Goal: Task Accomplishment & Management: Complete application form

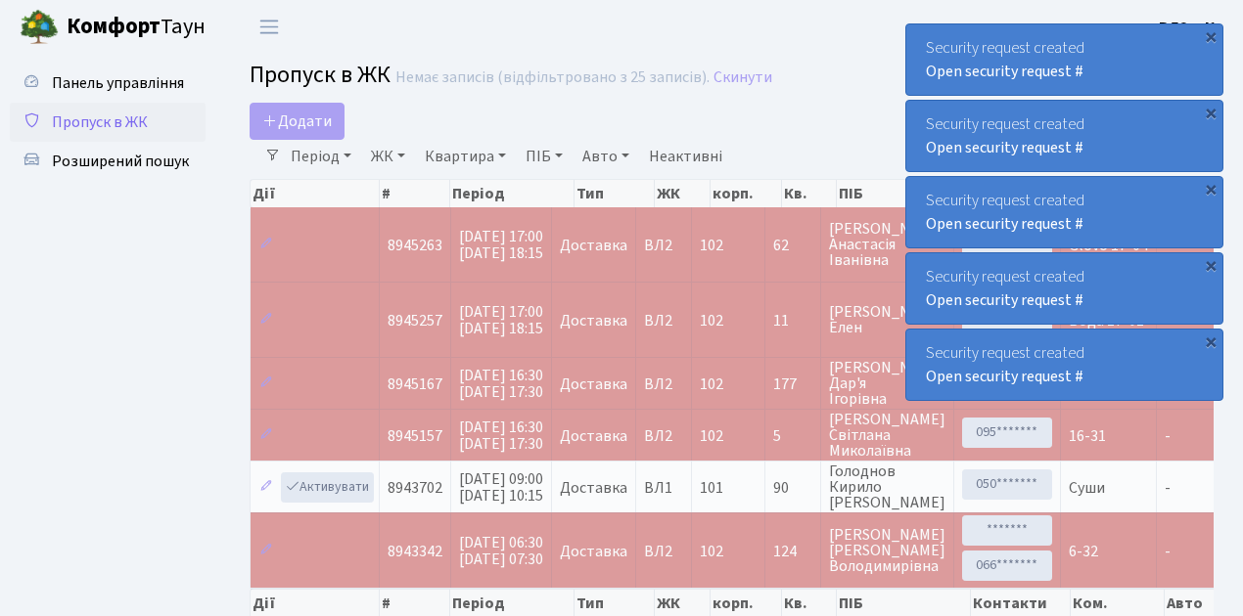
select select "25"
click at [119, 121] on span "Пропуск в ЖК" at bounding box center [100, 123] width 96 height 22
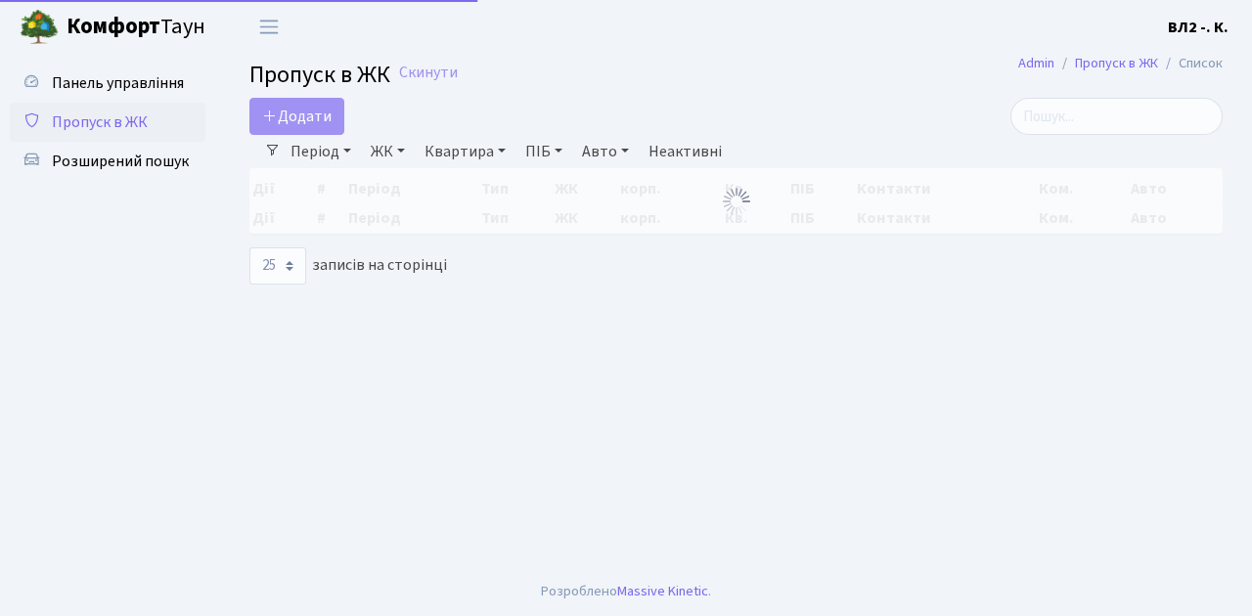
select select "25"
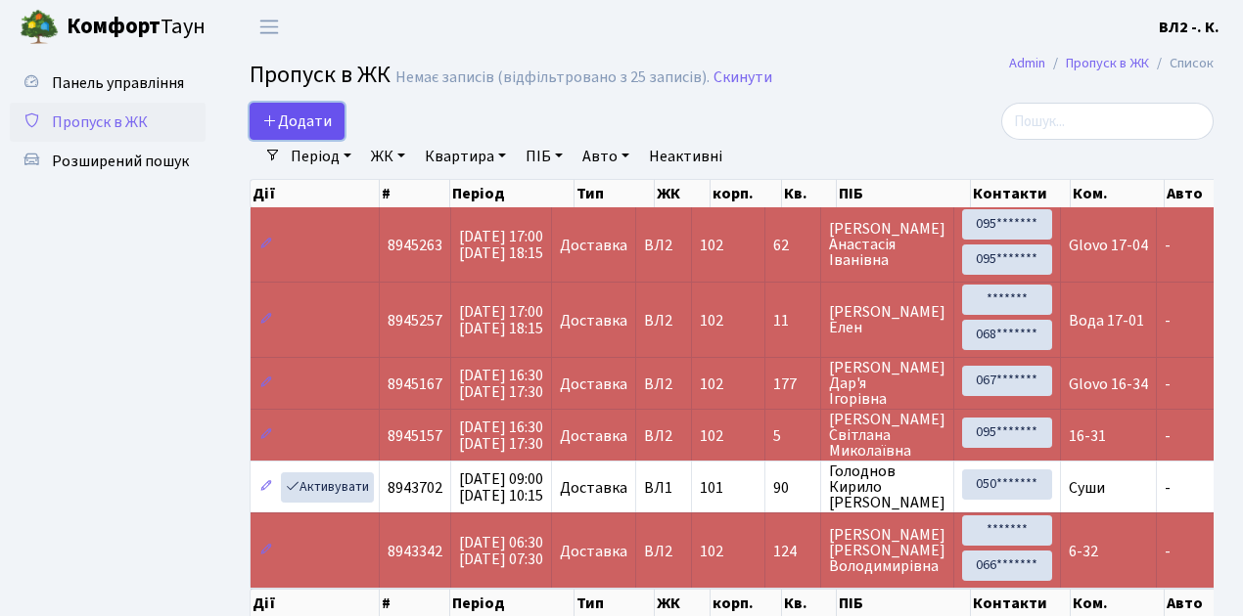
click at [311, 122] on span "Додати" at bounding box center [296, 122] width 69 height 22
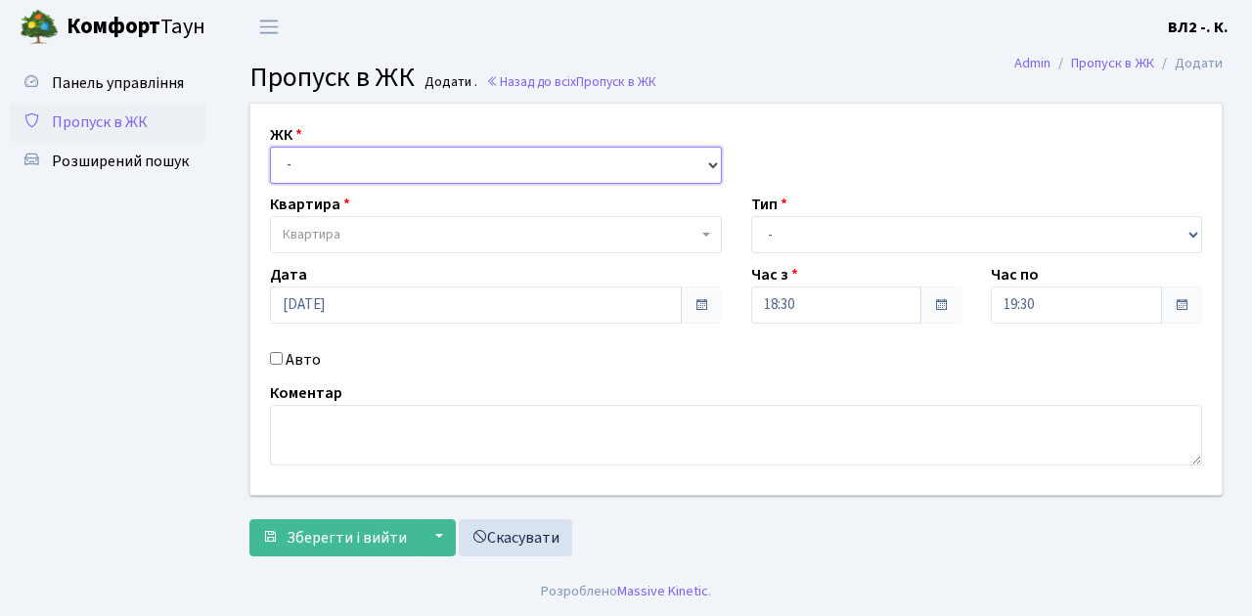
click at [326, 159] on select "- ВЛ1, Ужгородський пров., 4/1 ВЛ2, Голосіївський просп., 76 ВЛ3, пр.Голосіївсь…" at bounding box center [496, 165] width 452 height 37
select select "317"
click at [270, 147] on select "- ВЛ1, Ужгородський пров., 4/1 ВЛ2, Голосіївський просп., 76 ВЛ3, пр.Голосіївсь…" at bounding box center [496, 165] width 452 height 37
select select
click at [357, 233] on span "Квартира" at bounding box center [490, 235] width 415 height 20
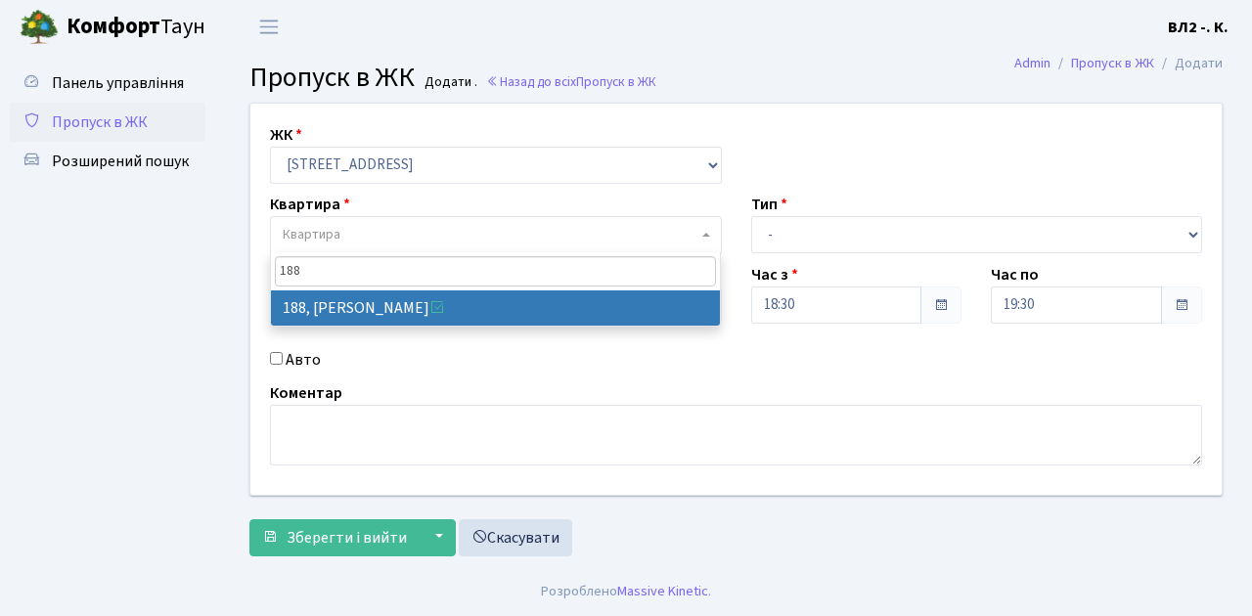
type input "188"
select select "40000"
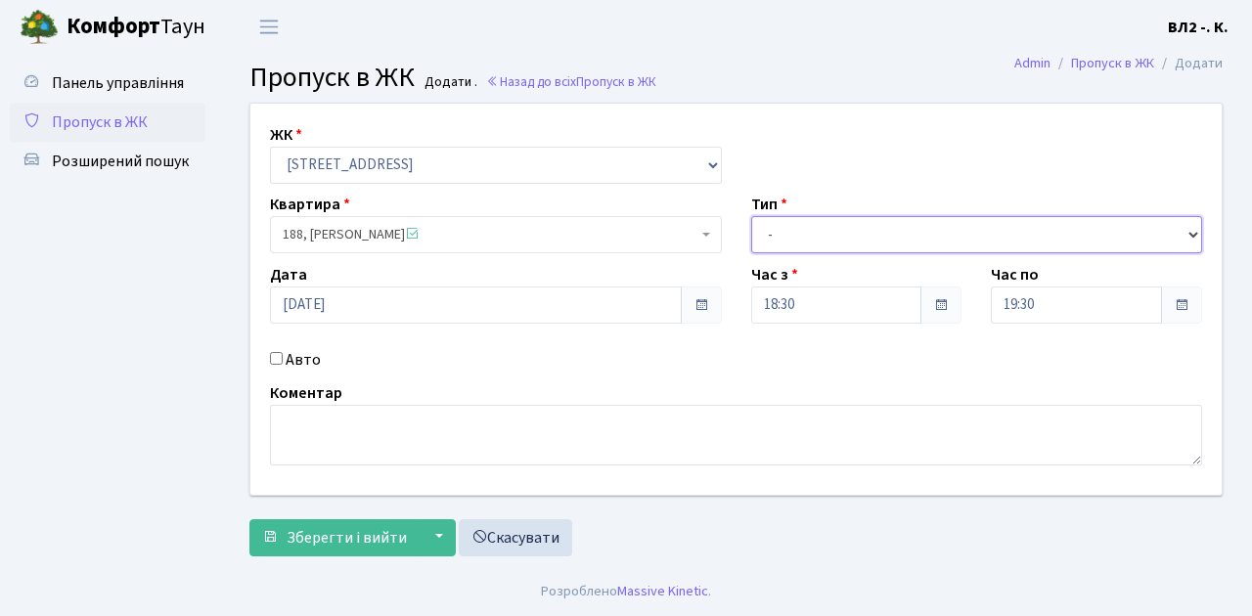
click at [950, 228] on select "- Доставка Таксі Гості Сервіс" at bounding box center [977, 234] width 452 height 37
select select "1"
click at [751, 216] on select "- Доставка Таксі Гості Сервіс" at bounding box center [977, 234] width 452 height 37
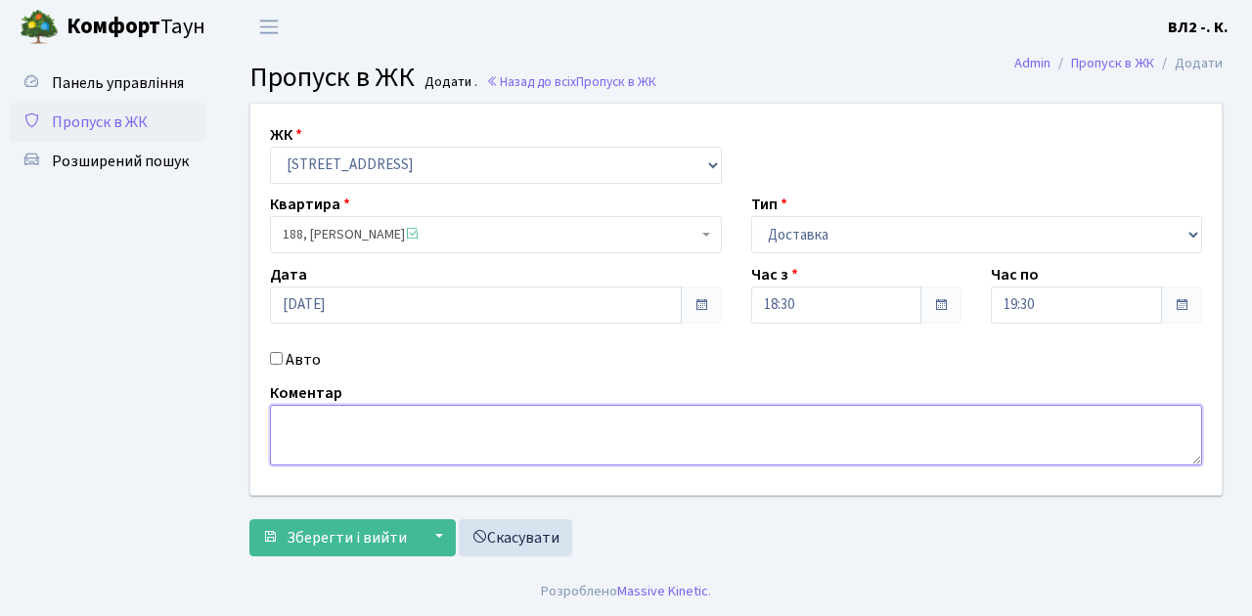
click at [358, 424] on textarea at bounding box center [736, 435] width 932 height 61
type textarea "Glovo"
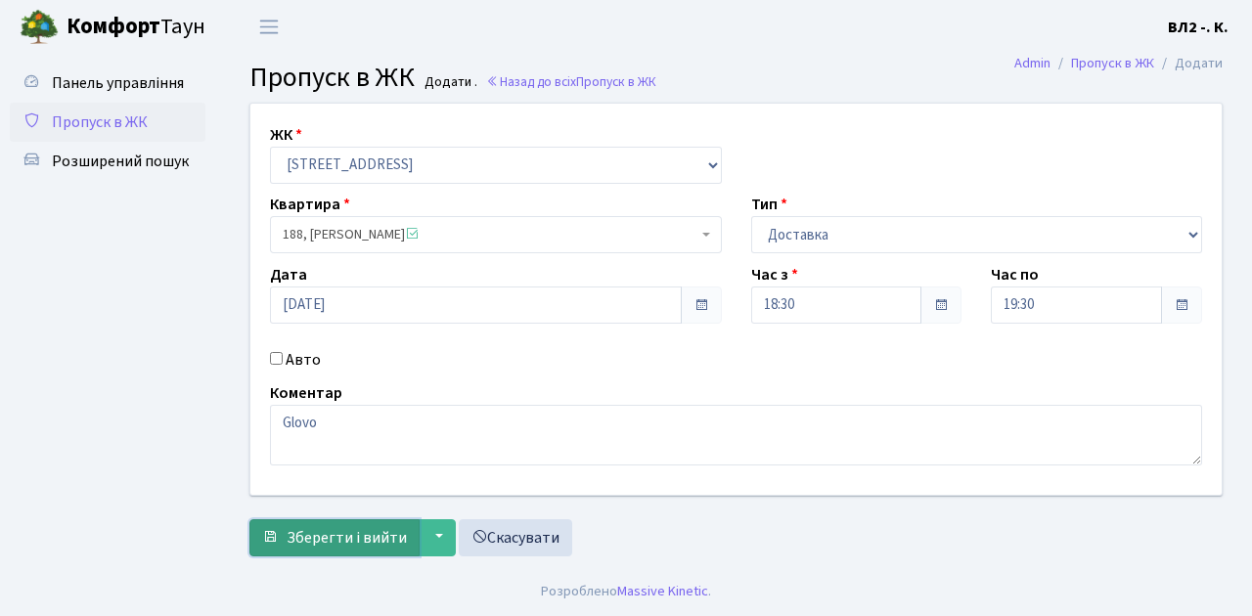
click at [384, 545] on span "Зберегти і вийти" at bounding box center [347, 538] width 120 height 22
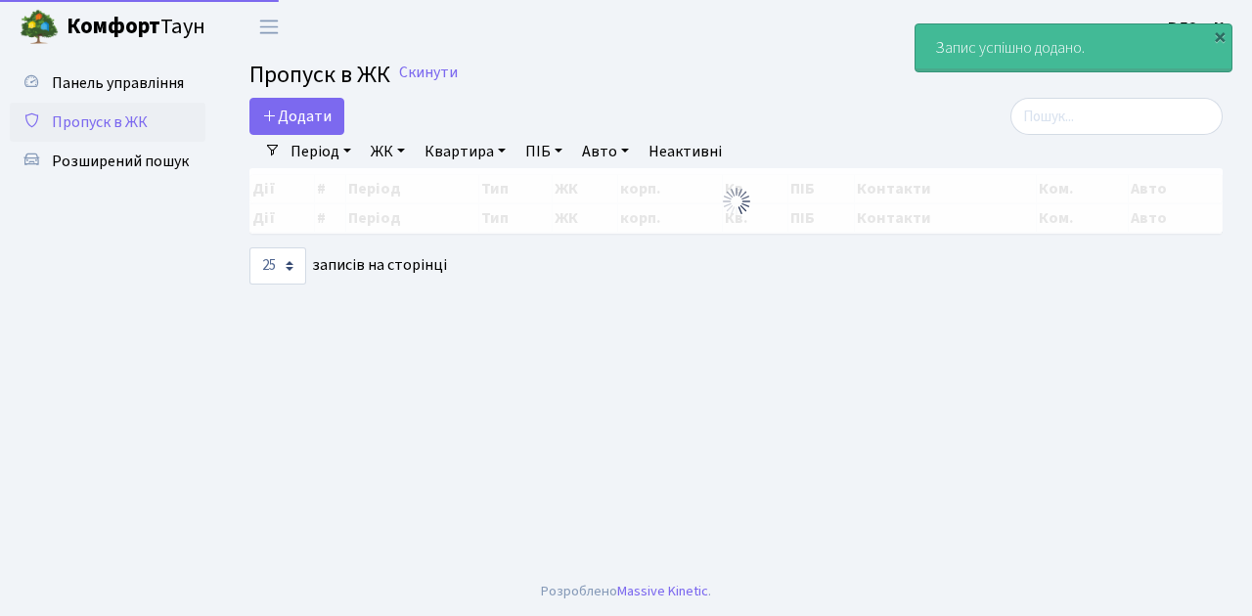
select select "25"
